Goal: Navigation & Orientation: Find specific page/section

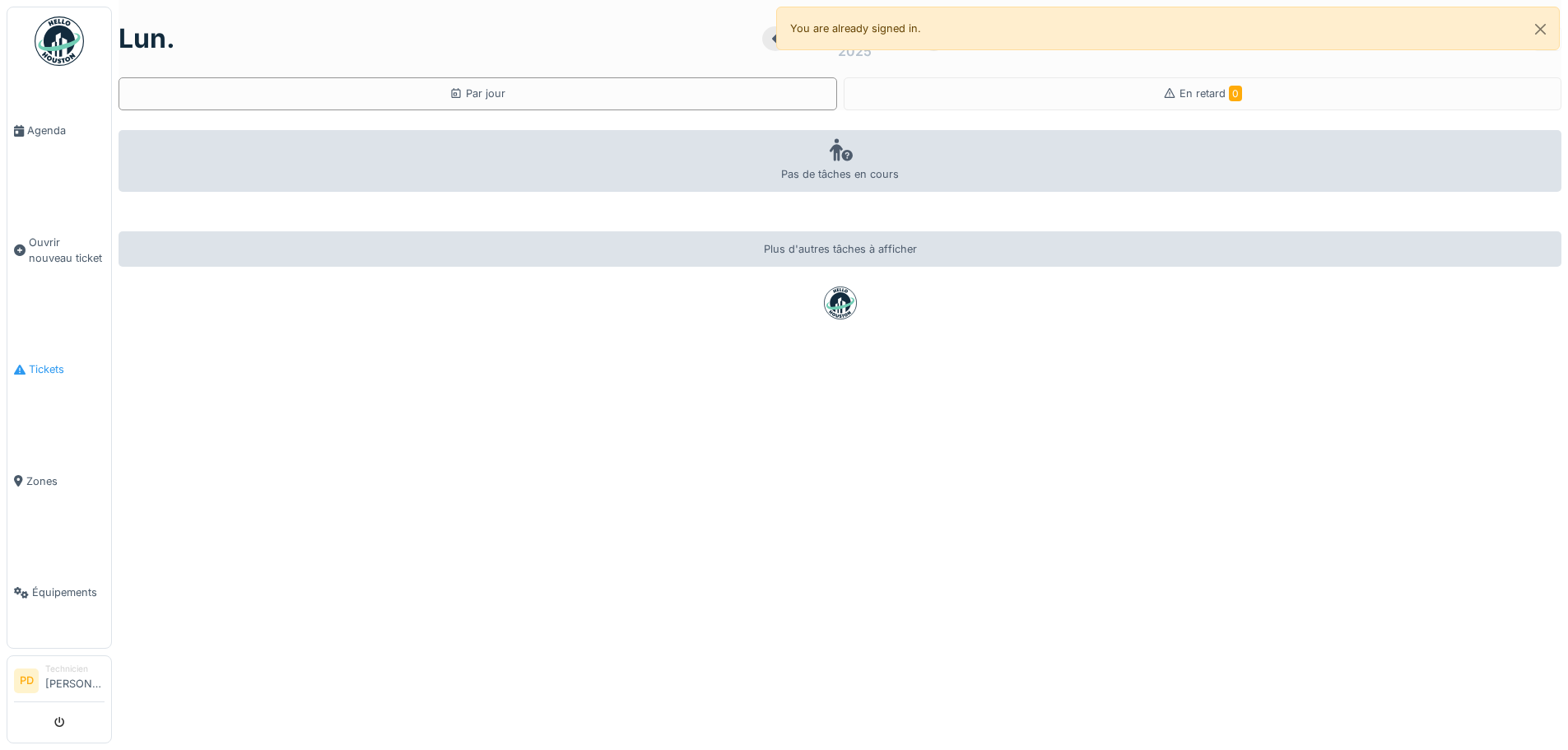
click at [56, 352] on link "Tickets" at bounding box center [59, 369] width 103 height 111
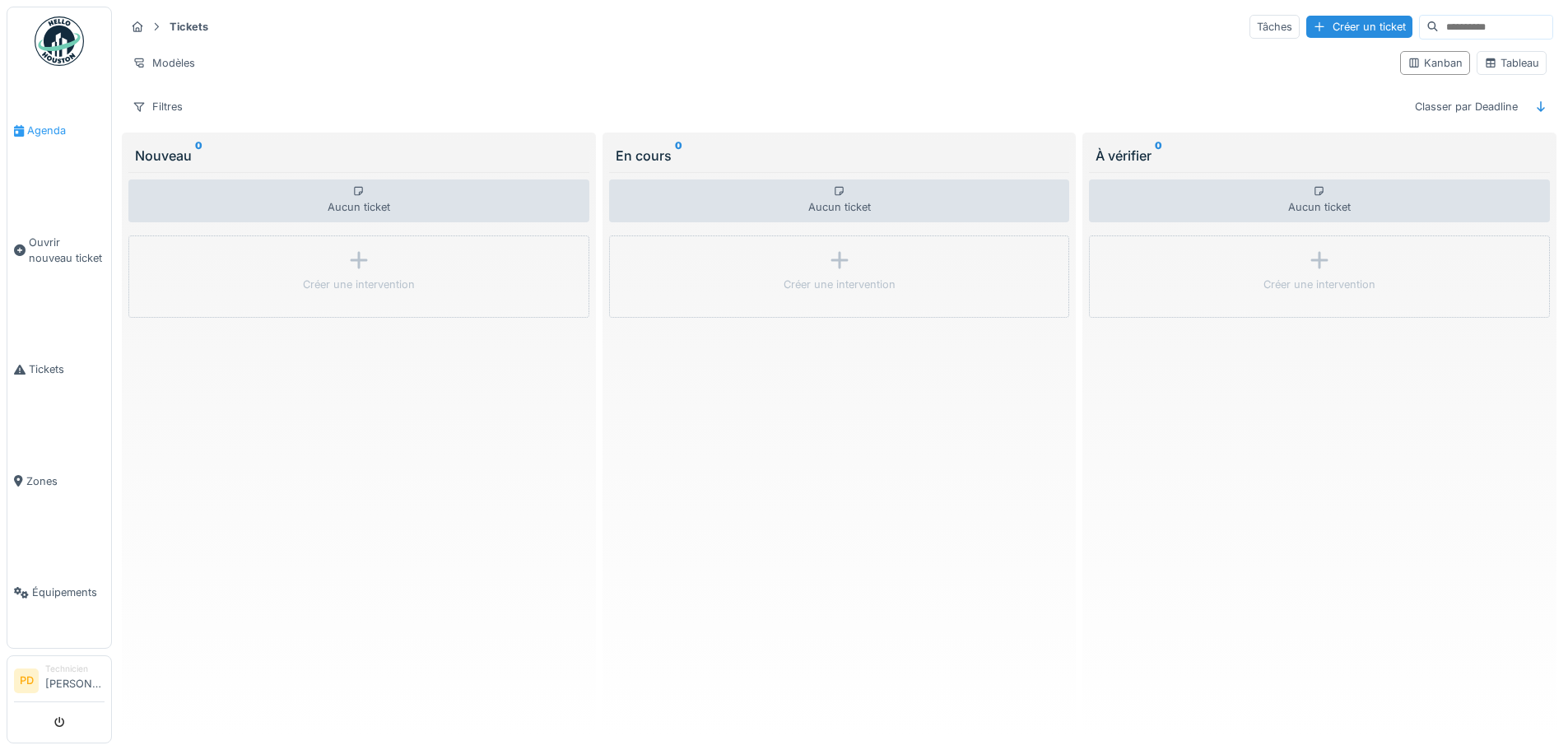
click at [37, 134] on span "Agenda" at bounding box center [65, 130] width 77 height 16
